Goal: Information Seeking & Learning: Learn about a topic

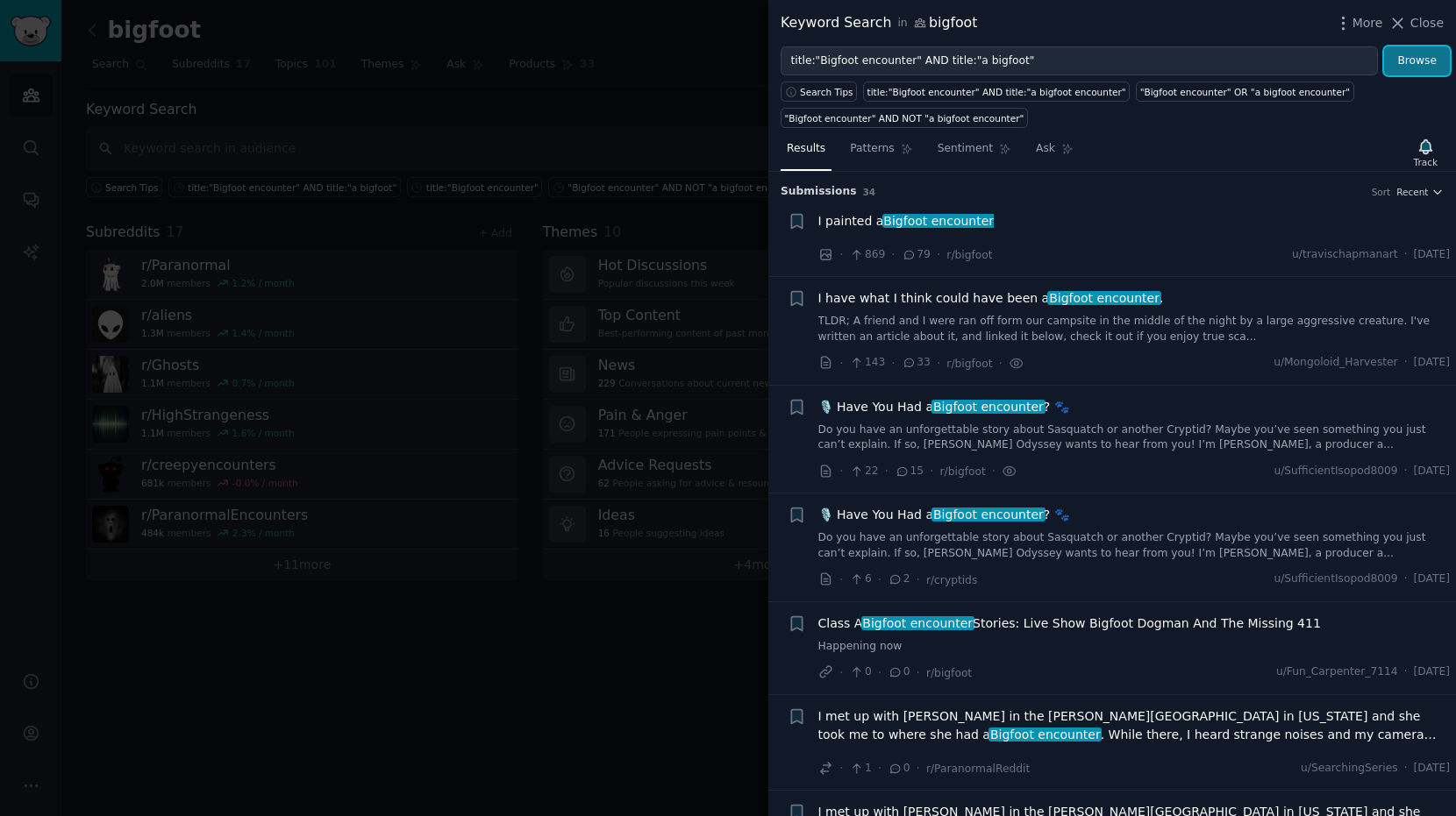
click at [1433, 54] on button "Browse" at bounding box center [1417, 61] width 66 height 30
click at [1421, 24] on span "Close" at bounding box center [1427, 23] width 34 height 18
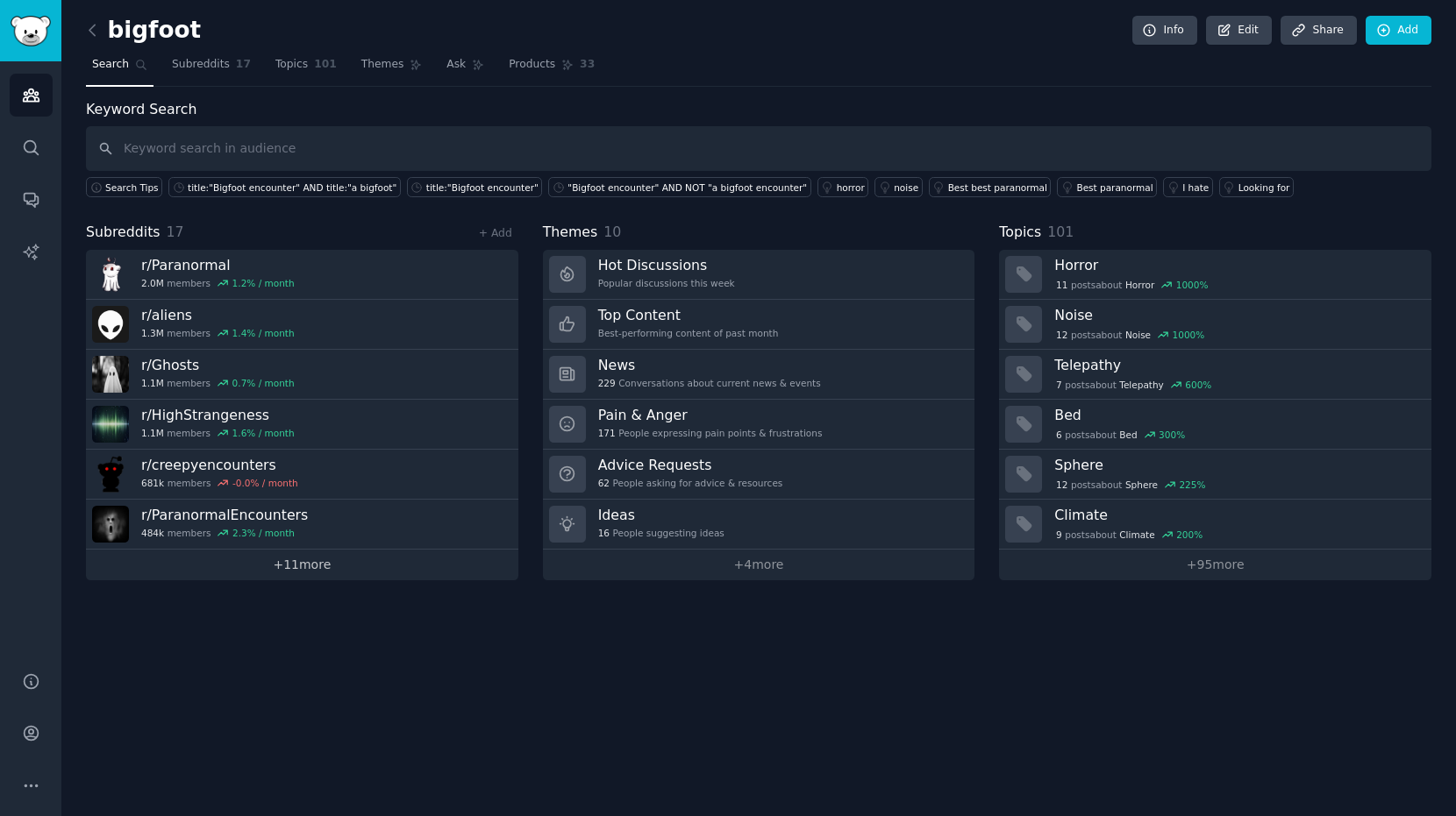
click at [300, 570] on link "+ 11 more" at bounding box center [302, 566] width 433 height 31
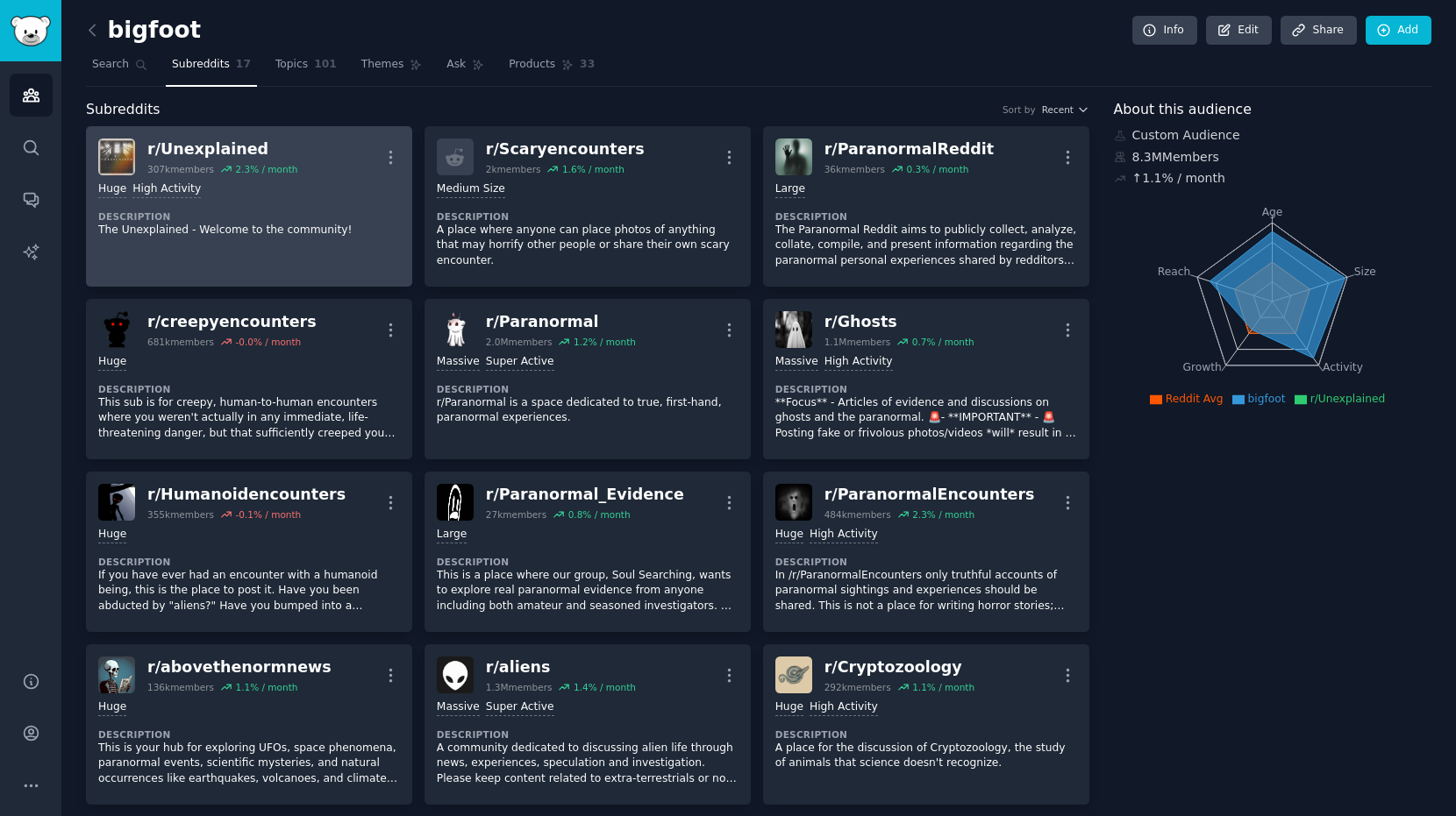
click at [253, 182] on div "Huge High Activity" at bounding box center [249, 189] width 302 height 16
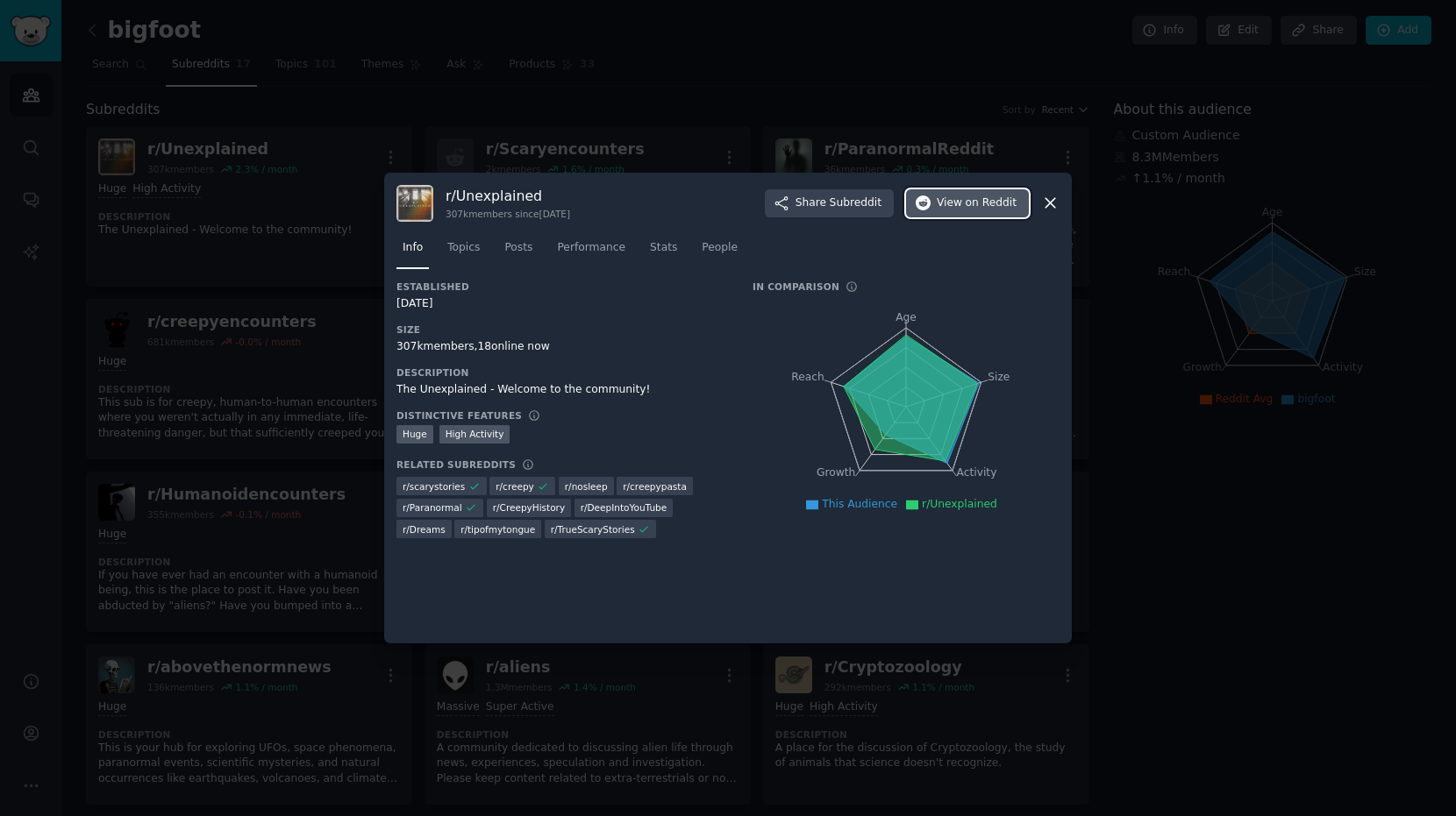
click at [978, 215] on button "View on Reddit" at bounding box center [968, 203] width 123 height 28
